Goal: Check status

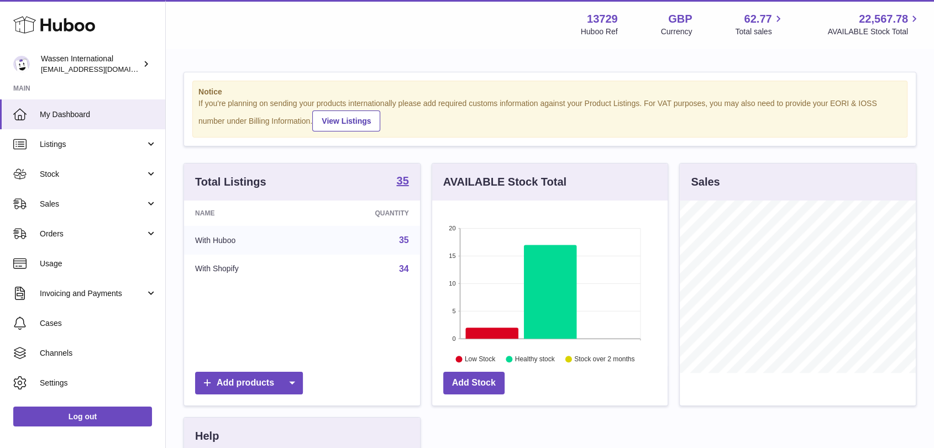
scroll to position [172, 235]
click at [91, 185] on link "Stock" at bounding box center [82, 174] width 165 height 30
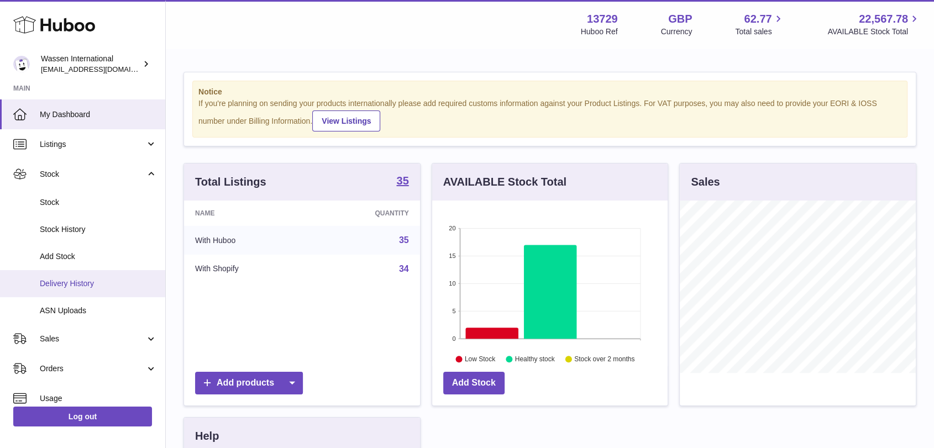
click at [75, 282] on span "Delivery History" at bounding box center [98, 284] width 117 height 11
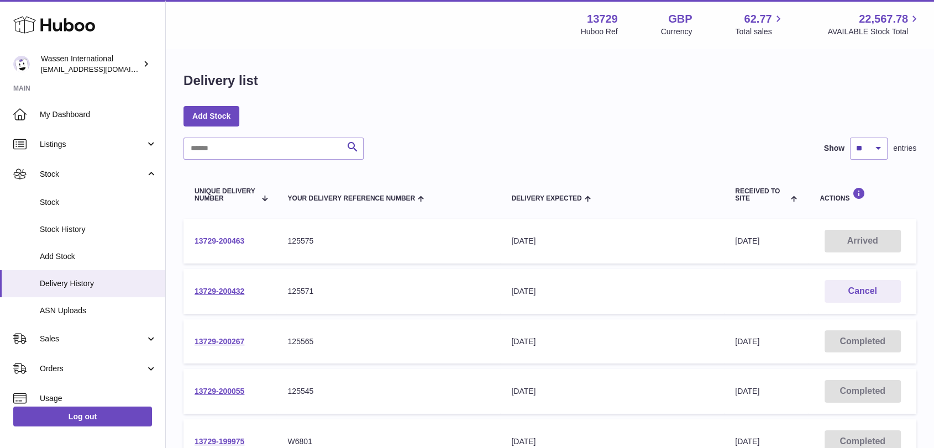
click at [237, 243] on link "13729-200463" at bounding box center [220, 241] width 50 height 9
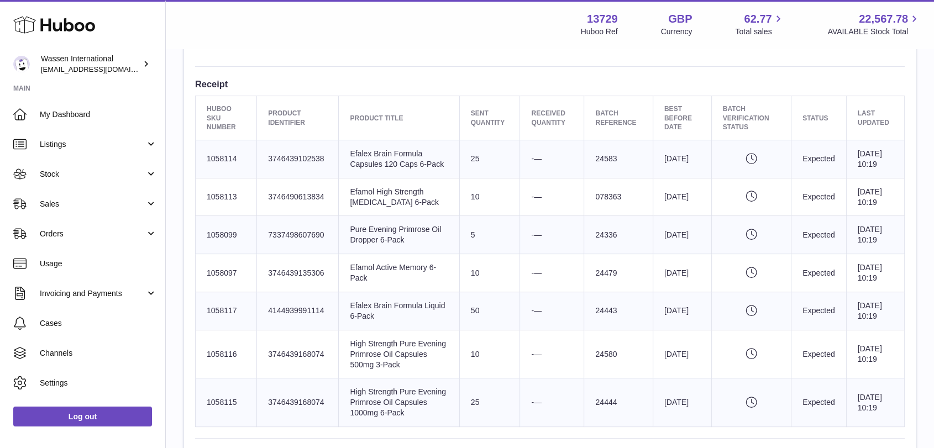
scroll to position [368, 0]
